Goal: Transaction & Acquisition: Purchase product/service

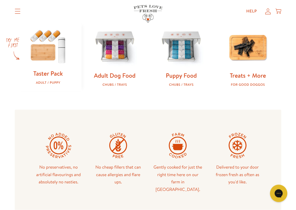
scroll to position [187, 0]
click at [119, 56] on img at bounding box center [115, 47] width 48 height 48
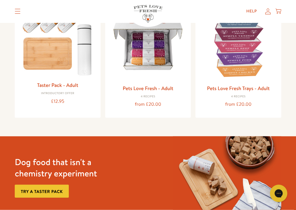
scroll to position [88, 0]
click at [160, 58] on img at bounding box center [148, 43] width 77 height 77
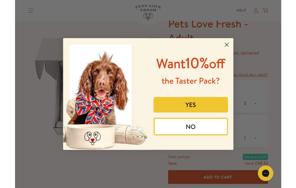
scroll to position [16, 0]
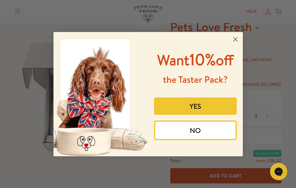
click at [235, 37] on circle "Close dialog" at bounding box center [235, 39] width 10 height 10
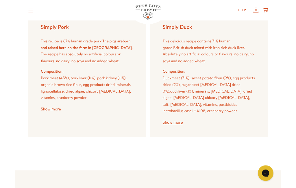
scroll to position [858, 0]
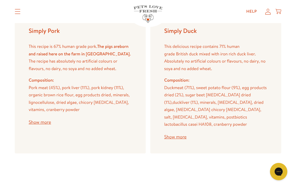
click at [39, 120] on button "Show more" at bounding box center [40, 122] width 22 height 5
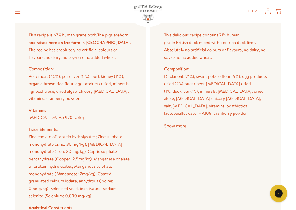
scroll to position [870, 0]
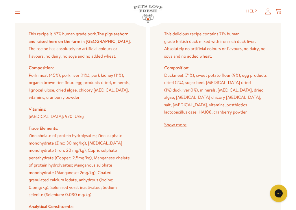
click at [174, 123] on button "Show more" at bounding box center [175, 125] width 22 height 5
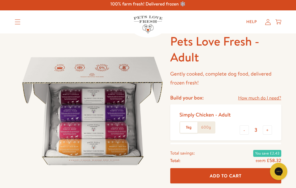
scroll to position [0, 0]
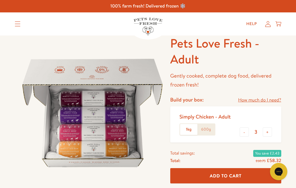
click at [14, 24] on summary "Translation missing: en.sections.header.menu" at bounding box center [17, 24] width 15 height 14
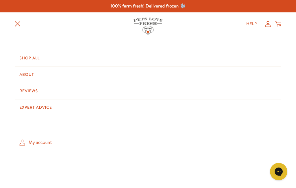
click at [30, 60] on link "Shop All" at bounding box center [148, 58] width 267 height 16
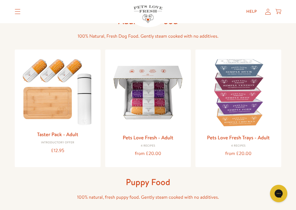
click at [47, 90] on img at bounding box center [57, 90] width 77 height 73
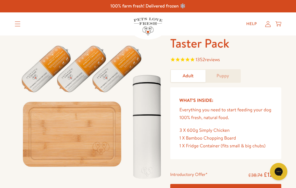
click at [18, 29] on summary "Translation missing: en.sections.header.menu" at bounding box center [17, 24] width 15 height 14
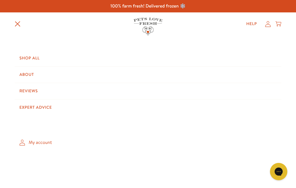
click at [32, 59] on link "Shop All" at bounding box center [148, 58] width 267 height 16
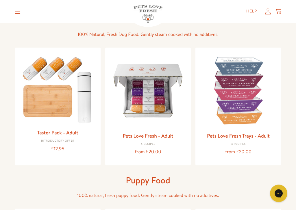
scroll to position [41, 0]
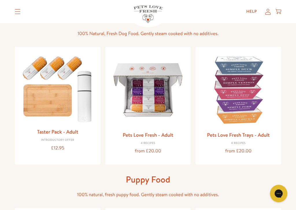
click at [257, 112] on img at bounding box center [238, 89] width 77 height 77
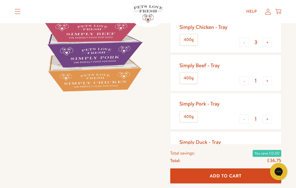
scroll to position [88, 0]
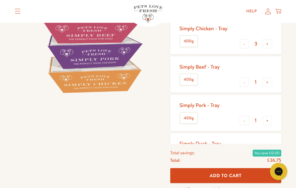
click at [18, 15] on summary "Translation missing: en.sections.header.menu" at bounding box center [17, 11] width 15 height 14
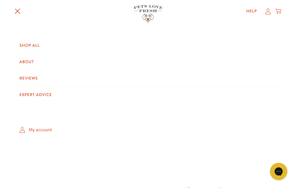
scroll to position [88, 0]
click at [33, 49] on link "Shop All" at bounding box center [148, 46] width 267 height 16
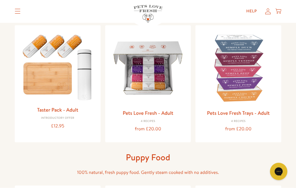
scroll to position [63, 0]
click at [157, 88] on img at bounding box center [148, 68] width 77 height 77
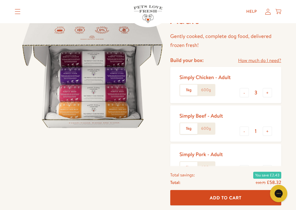
scroll to position [40, 0]
click at [245, 93] on button "-" at bounding box center [244, 92] width 9 height 9
click at [244, 93] on button "-" at bounding box center [244, 92] width 9 height 9
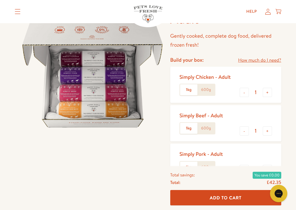
type input "0"
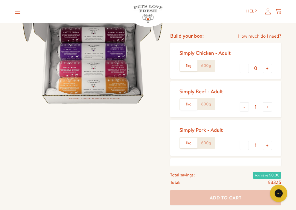
scroll to position [64, 0]
click at [245, 109] on button "-" at bounding box center [244, 106] width 9 height 9
type input "0"
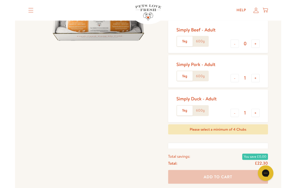
scroll to position [121, 0]
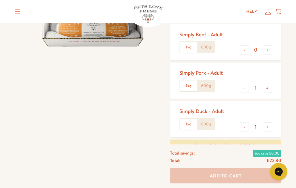
click at [268, 88] on button "+" at bounding box center [267, 88] width 9 height 9
click at [271, 89] on button "+" at bounding box center [267, 88] width 9 height 9
type input "3"
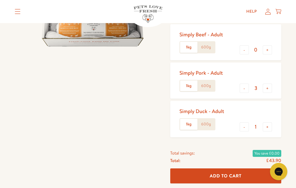
click at [271, 128] on button "+" at bounding box center [267, 127] width 9 height 9
click at [270, 129] on button "+" at bounding box center [267, 127] width 9 height 9
type input "3"
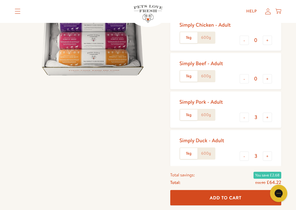
scroll to position [93, 0]
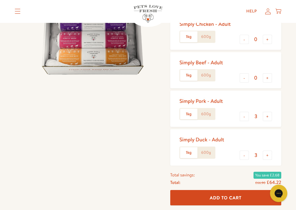
click at [245, 117] on button "-" at bounding box center [244, 116] width 9 height 9
click at [244, 118] on button "-" at bounding box center [244, 116] width 9 height 9
type input "1"
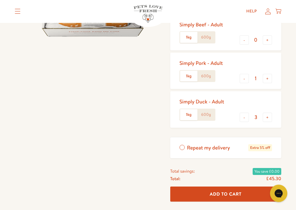
scroll to position [131, 0]
click at [244, 116] on button "-" at bounding box center [244, 116] width 9 height 9
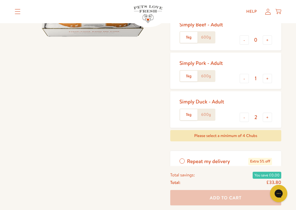
click at [245, 118] on button "-" at bounding box center [244, 116] width 9 height 9
type input "1"
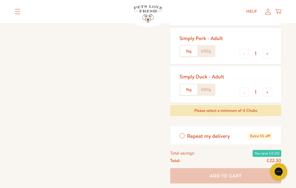
scroll to position [155, 0]
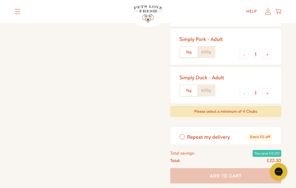
click at [269, 56] on button "+" at bounding box center [267, 54] width 9 height 9
type input "2"
click at [270, 95] on button "+" at bounding box center [267, 93] width 9 height 9
type input "2"
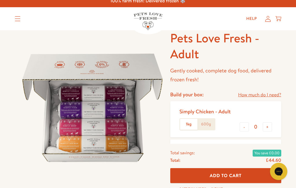
scroll to position [0, 0]
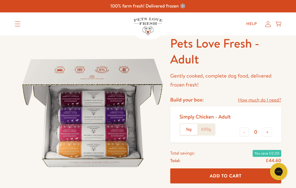
click at [19, 29] on summary "Translation missing: en.sections.header.menu" at bounding box center [17, 24] width 15 height 14
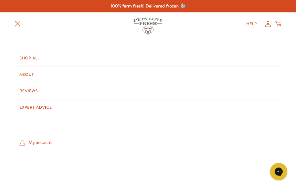
click at [32, 61] on link "Shop All" at bounding box center [148, 58] width 267 height 16
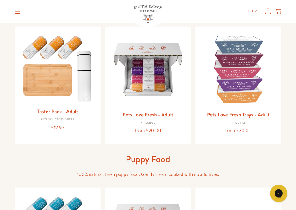
scroll to position [62, 0]
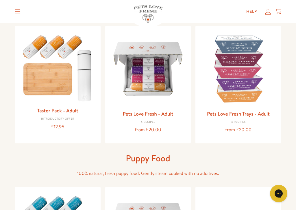
click at [260, 113] on link "Pets Love Fresh Trays - Adult" at bounding box center [238, 113] width 63 height 7
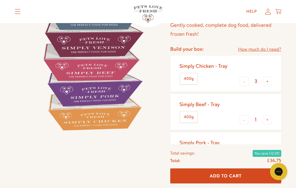
scroll to position [50, 0]
